Goal: Task Accomplishment & Management: Manage account settings

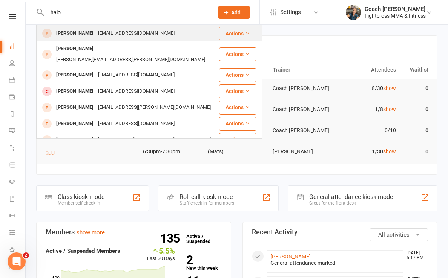
type input "halo"
click at [67, 31] on div "[PERSON_NAME]" at bounding box center [75, 33] width 42 height 11
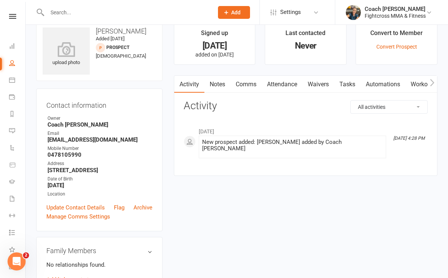
scroll to position [14, 0]
click at [321, 85] on link "Waivers" at bounding box center [318, 84] width 32 height 17
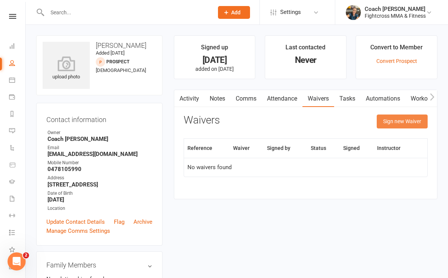
click at [405, 118] on button "Sign new Waiver" at bounding box center [401, 122] width 51 height 14
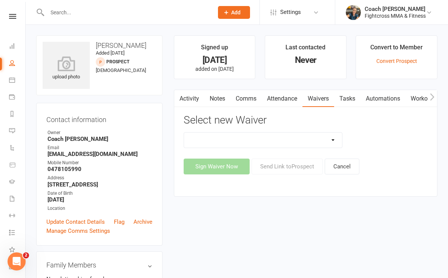
select select "7386"
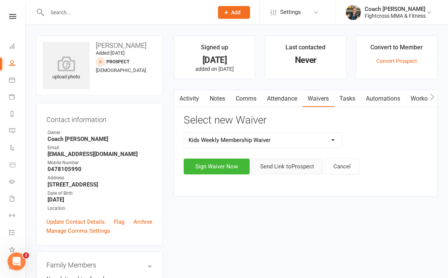
click at [300, 167] on button "Send Link to [GEOGRAPHIC_DATA]" at bounding box center [286, 167] width 71 height 16
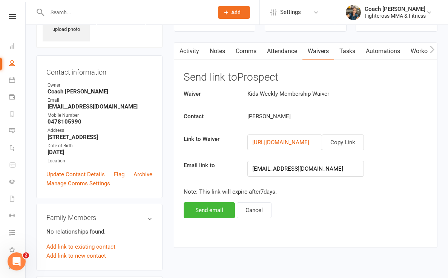
scroll to position [48, 0]
click at [205, 211] on button "Send email" at bounding box center [209, 210] width 51 height 16
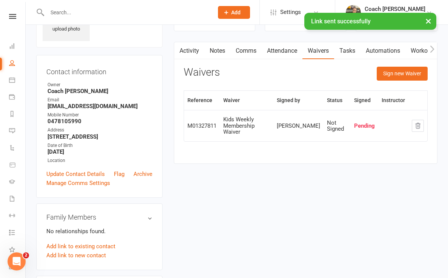
click at [250, 51] on link "Comms" at bounding box center [245, 50] width 31 height 17
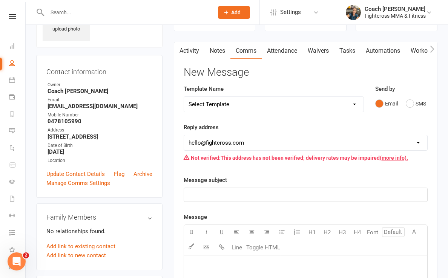
click at [243, 194] on p "﻿" at bounding box center [305, 194] width 234 height 9
